Goal: Subscribe to service/newsletter

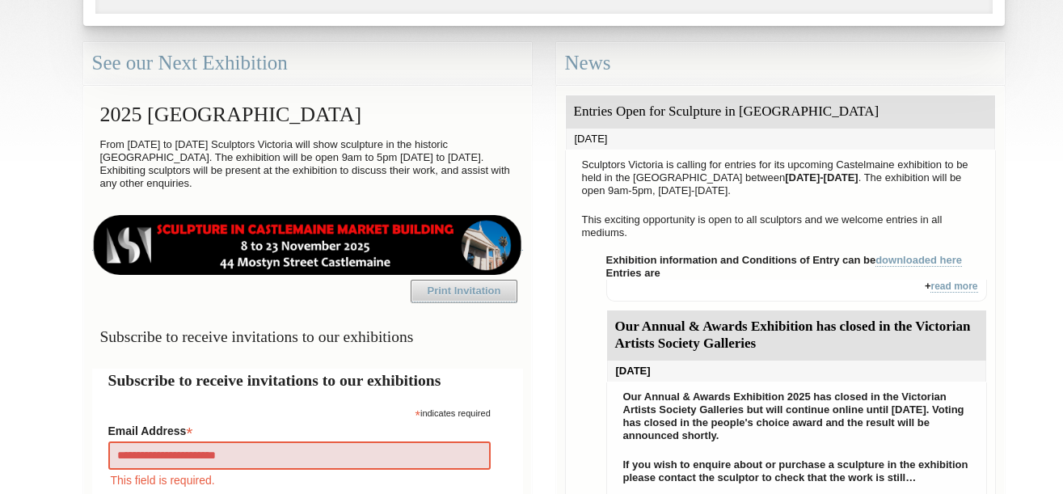
type input "**********"
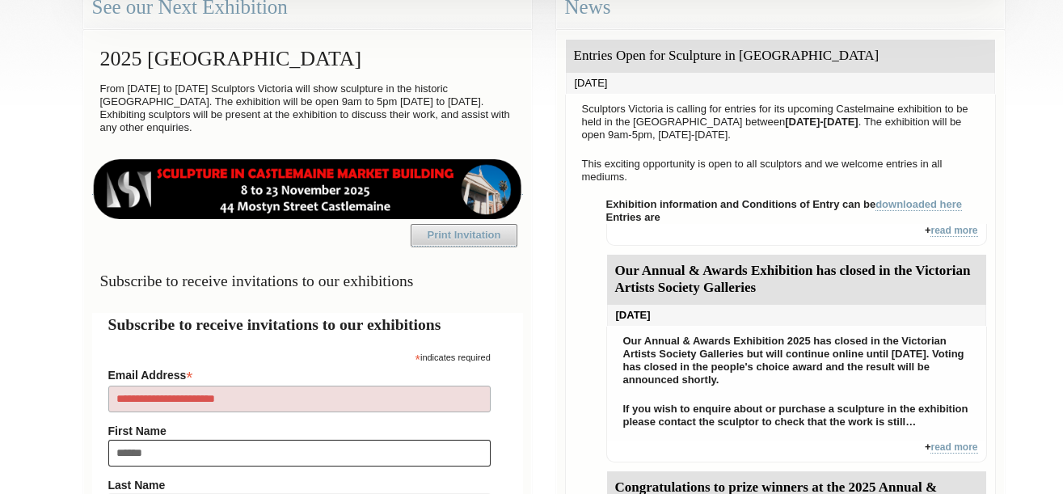
type input "******"
type input "*******"
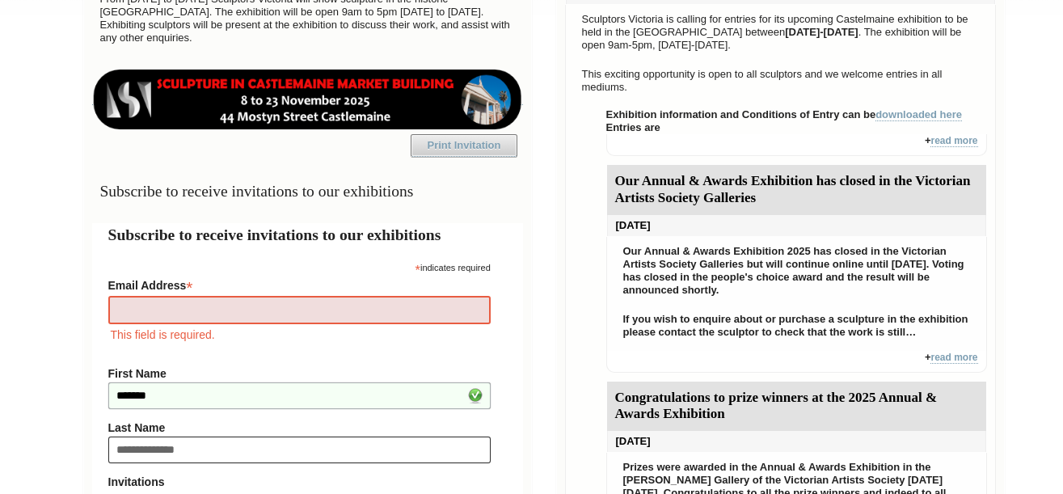
type input "**********"
